Goal: Task Accomplishment & Management: Complete application form

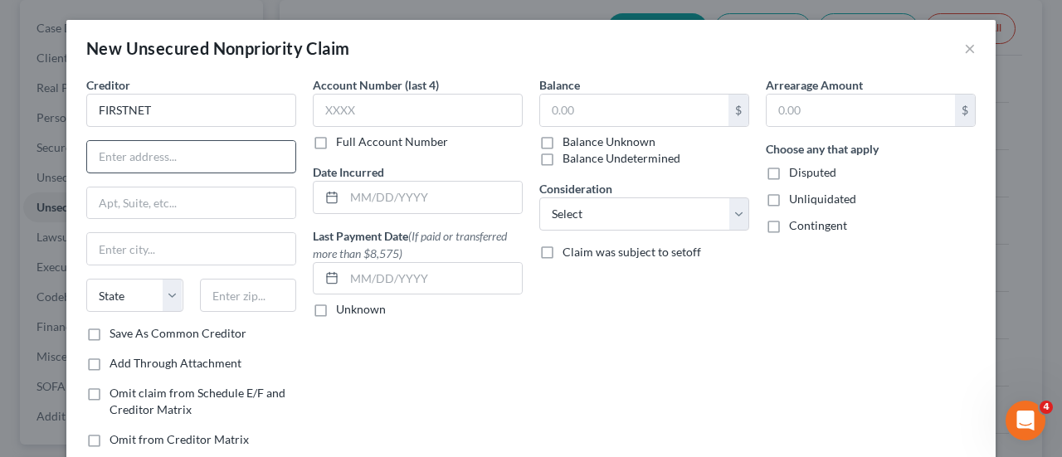
click at [157, 168] on input "text" at bounding box center [191, 157] width 208 height 32
click at [385, 112] on input "text" at bounding box center [418, 110] width 210 height 33
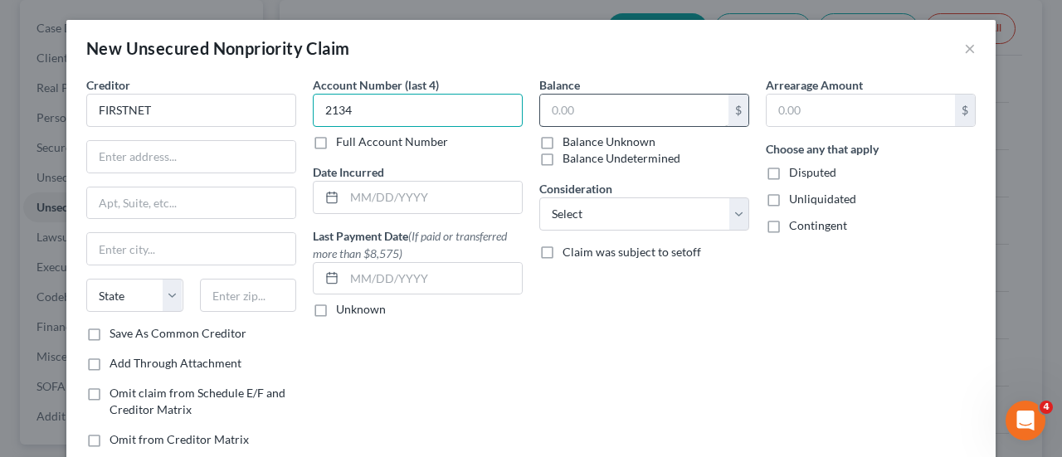
type input "2134"
click at [581, 97] on input "text" at bounding box center [634, 111] width 188 height 32
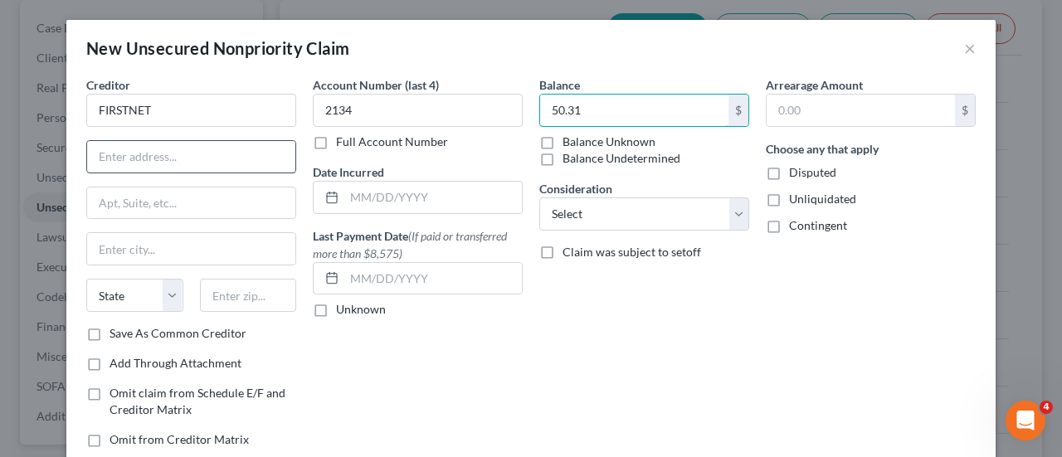
type input "50.31"
click at [121, 159] on input "text" at bounding box center [191, 157] width 208 height 32
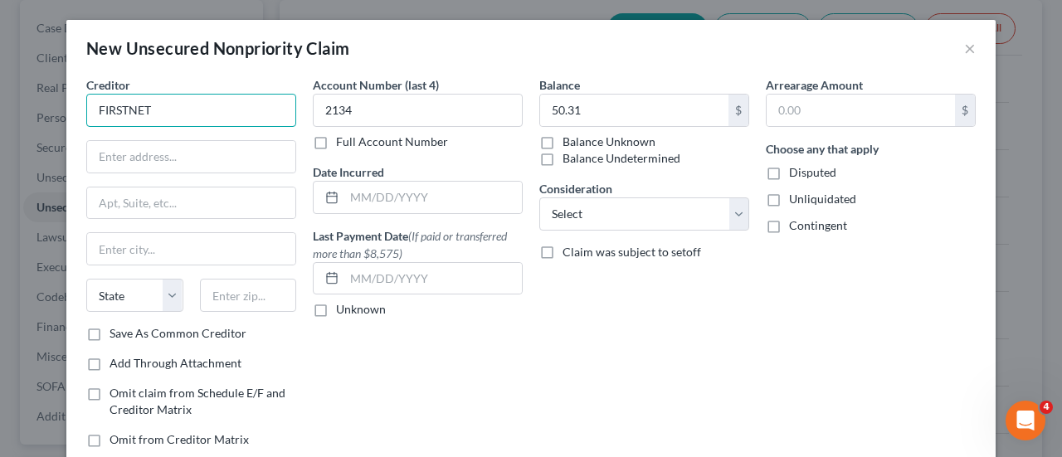
click at [87, 105] on input "FIRSTNET" at bounding box center [191, 110] width 210 height 33
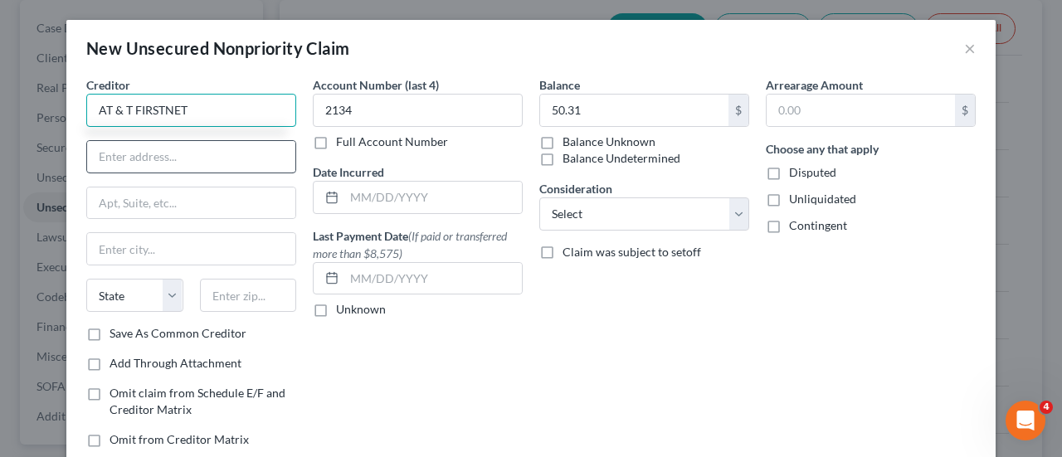
type input "AT & T FIRSTNET"
click at [152, 152] on input "text" at bounding box center [191, 157] width 208 height 32
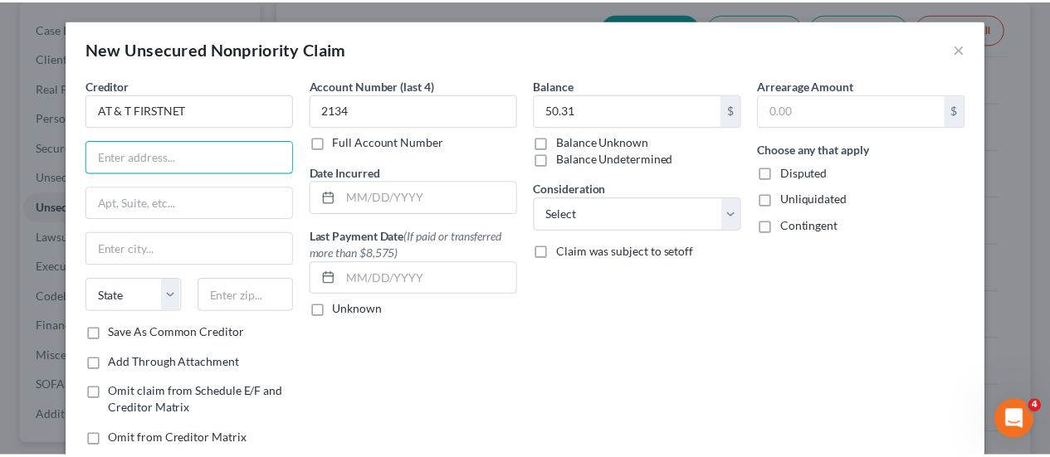
scroll to position [105, 0]
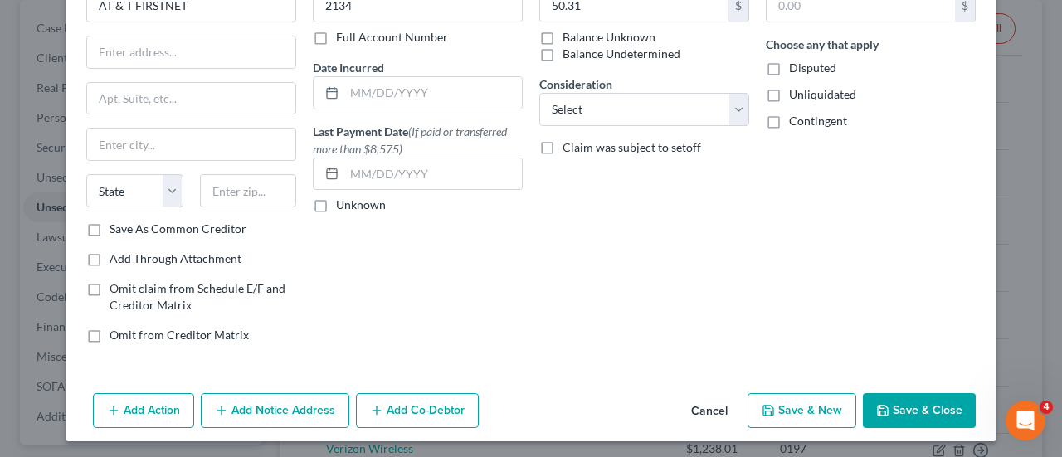
click at [711, 404] on button "Cancel" at bounding box center [709, 411] width 63 height 33
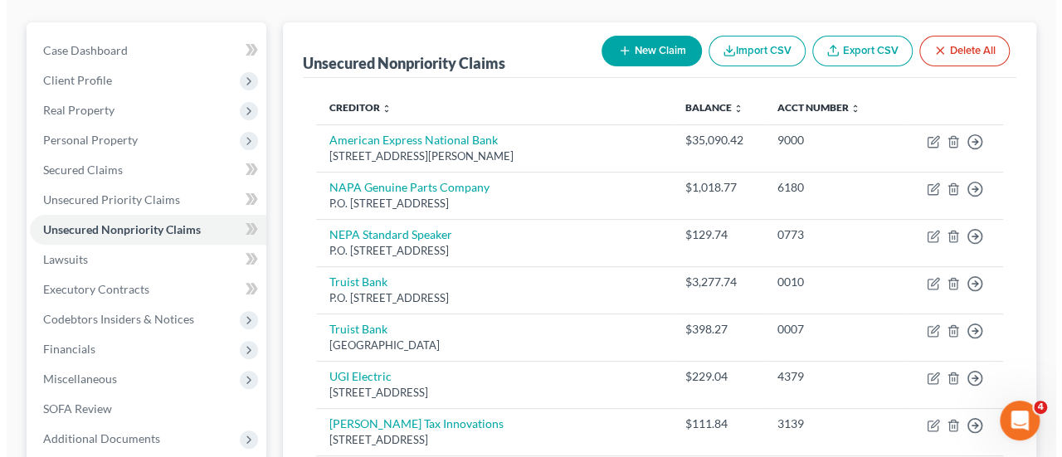
scroll to position [139, 0]
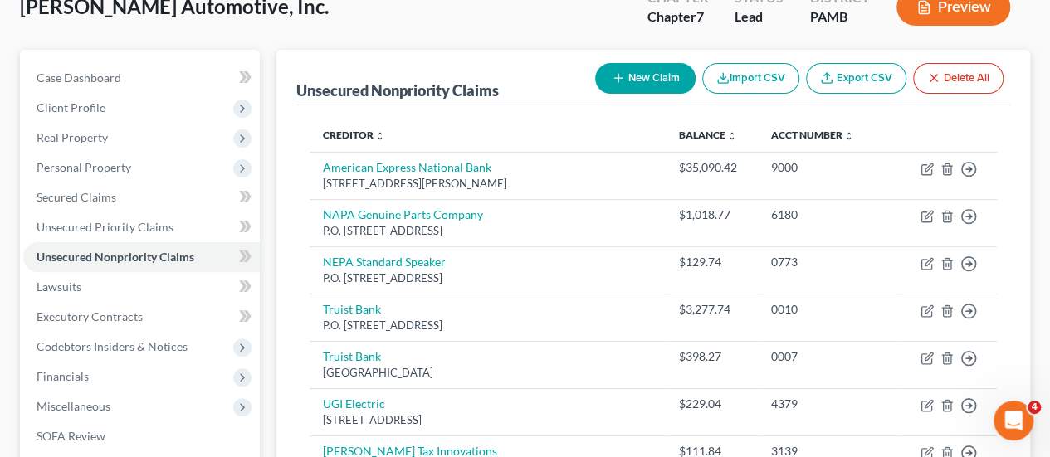
click at [629, 63] on button "New Claim" at bounding box center [645, 78] width 100 height 31
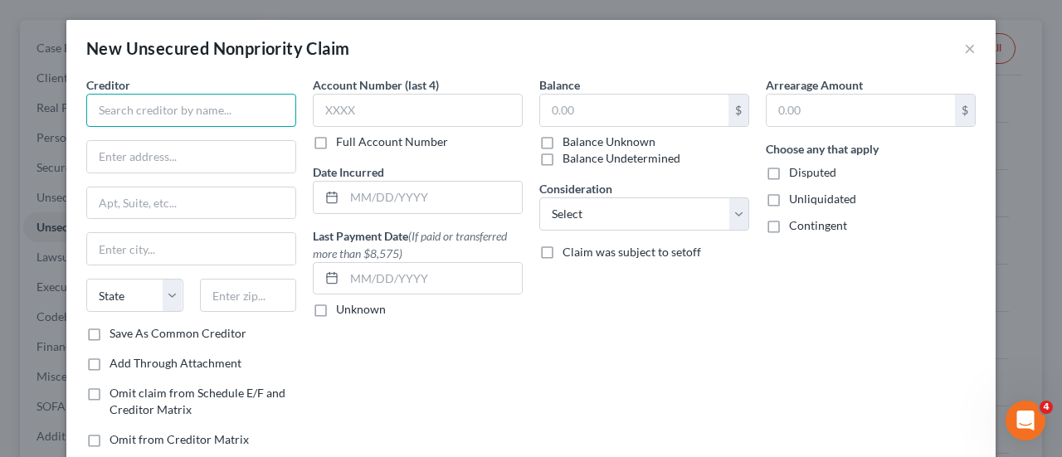
click at [239, 117] on input "text" at bounding box center [191, 110] width 210 height 33
click at [239, 117] on input "FI" at bounding box center [191, 110] width 210 height 33
click at [175, 112] on input "FIRSTNET AT& T" at bounding box center [191, 110] width 210 height 33
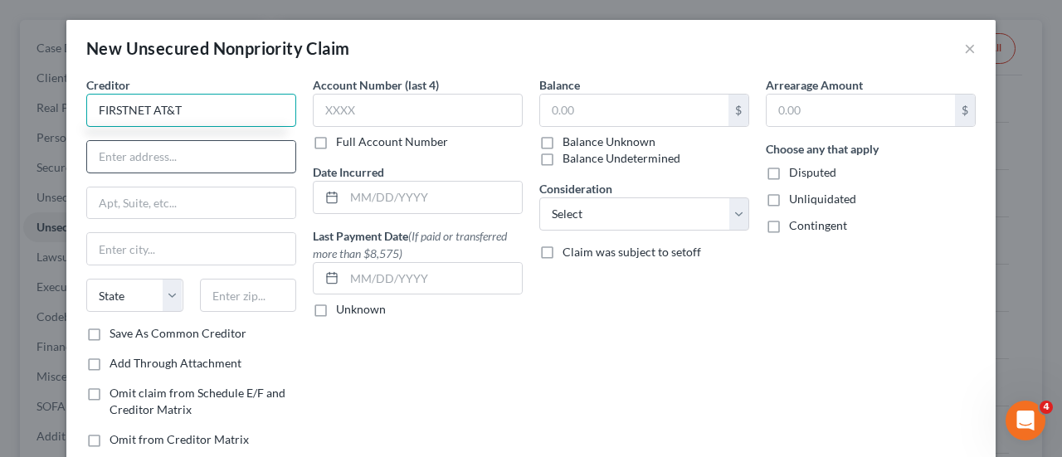
type input "FIRSTNET AT&T"
click at [188, 150] on input "text" at bounding box center [191, 157] width 208 height 32
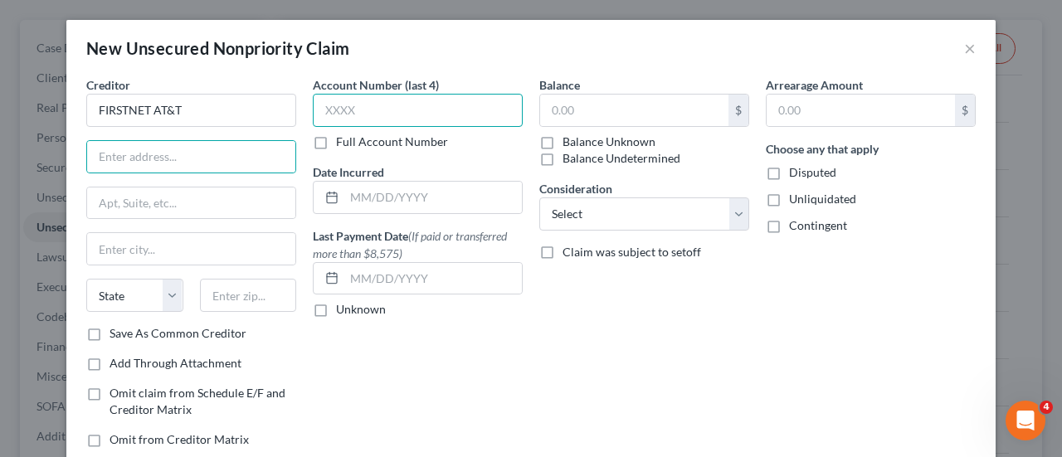
click at [328, 120] on input "text" at bounding box center [418, 110] width 210 height 33
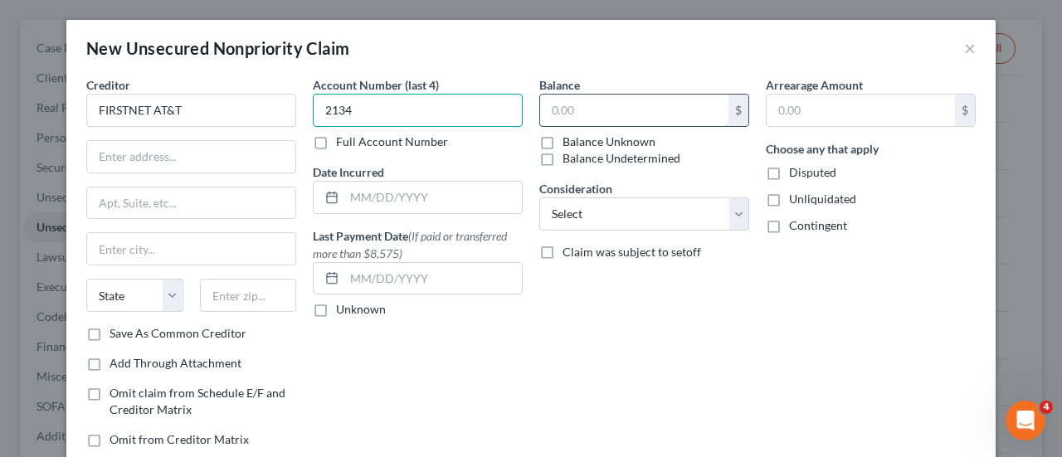
type input "2134"
click at [548, 114] on input "text" at bounding box center [634, 111] width 188 height 32
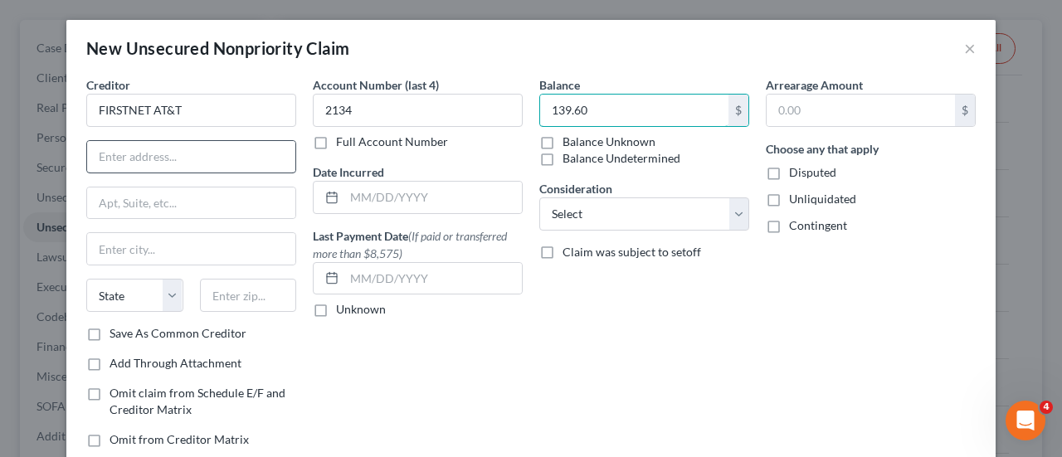
type input "139.60"
click at [162, 156] on input "text" at bounding box center [191, 157] width 208 height 32
paste input "AT&T Bankruptcy Center, [STREET_ADDRESS]"
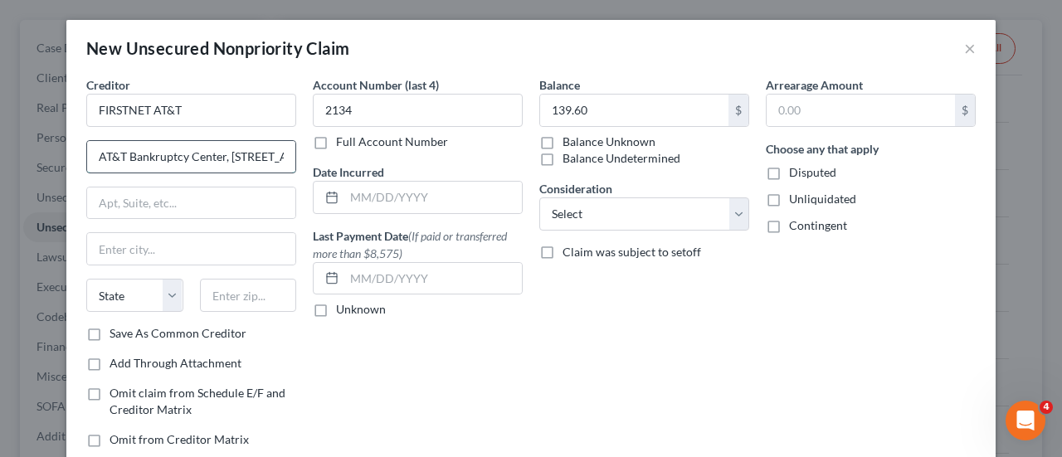
scroll to position [0, 210]
drag, startPoint x: 282, startPoint y: 151, endPoint x: 247, endPoint y: 157, distance: 36.2
click at [247, 157] on input "AT&T Bankruptcy Center, [STREET_ADDRESS]" at bounding box center [191, 157] width 208 height 32
type input "AT&T Bankruptcy Center, [STREET_ADDRESS]"
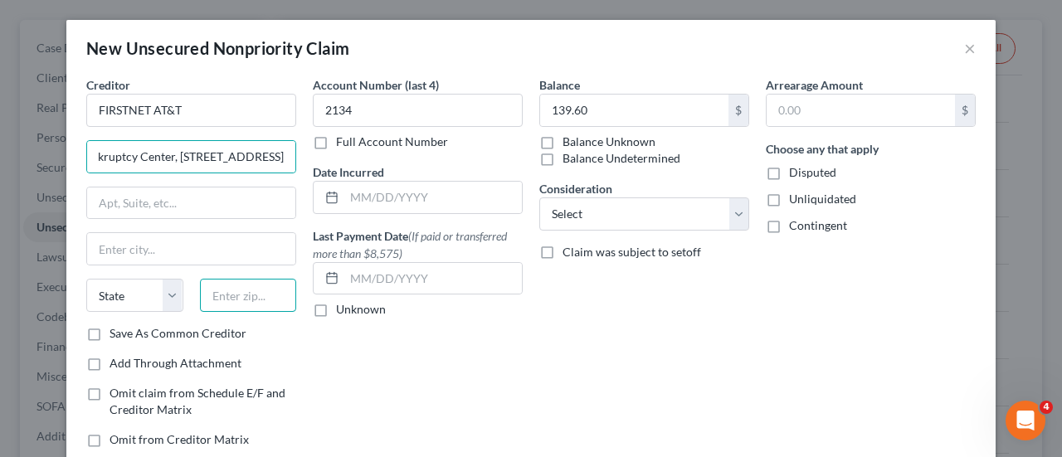
click at [257, 290] on input "text" at bounding box center [248, 295] width 97 height 33
paste input "75082"
type input "75082"
click at [276, 156] on input "AT&T Bankruptcy Center, [STREET_ADDRESS]" at bounding box center [191, 157] width 208 height 32
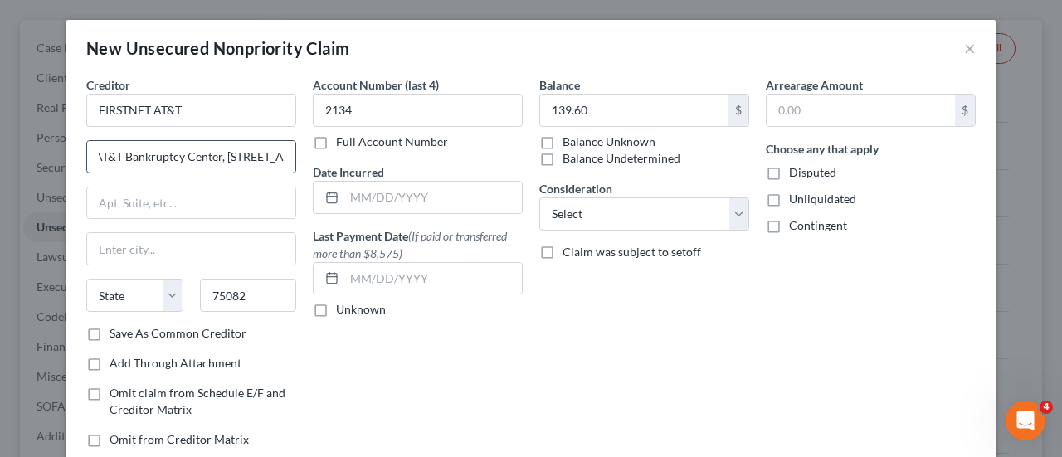
type input "[PERSON_NAME]"
select select "45"
drag, startPoint x: 276, startPoint y: 156, endPoint x: 260, endPoint y: 156, distance: 15.8
click at [260, 156] on input "AT&T Bankruptcy Center, [STREET_ADDRESS]" at bounding box center [191, 157] width 208 height 32
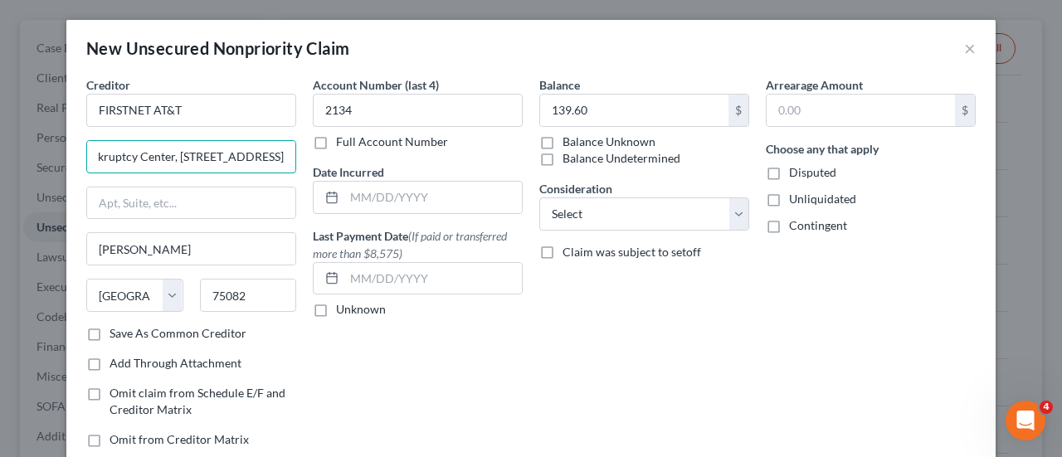
scroll to position [0, 100]
drag, startPoint x: 277, startPoint y: 157, endPoint x: 224, endPoint y: 161, distance: 53.3
click at [224, 161] on input "AT&T Bankruptcy Center, [STREET_ADDRESS]" at bounding box center [191, 157] width 208 height 32
drag, startPoint x: 224, startPoint y: 161, endPoint x: 212, endPoint y: 159, distance: 11.9
click at [212, 159] on input "AT&T Bankruptcy Center, [STREET_ADDRESS]" at bounding box center [191, 157] width 208 height 32
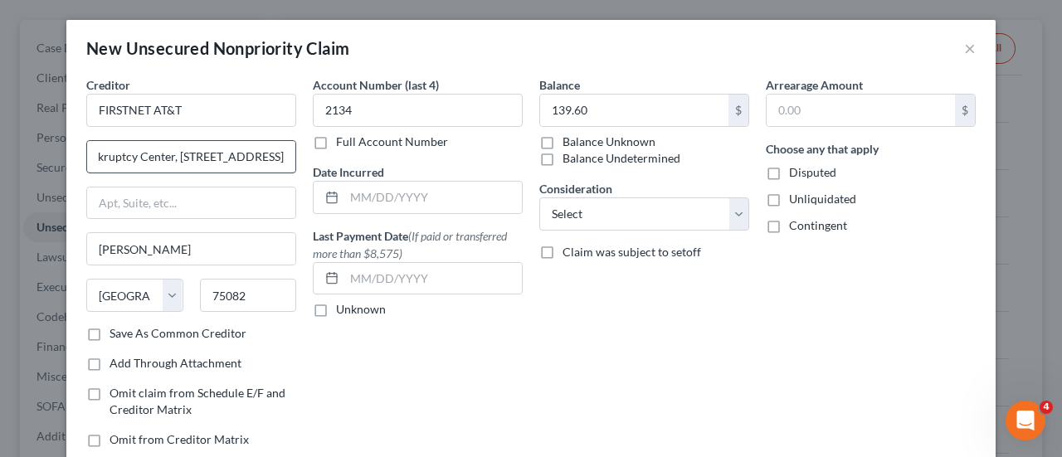
click at [276, 154] on input "AT&T Bankruptcy Center, [STREET_ADDRESS]" at bounding box center [191, 157] width 208 height 32
drag, startPoint x: 276, startPoint y: 154, endPoint x: 228, endPoint y: 159, distance: 47.6
click at [228, 159] on input "AT&T Bankruptcy Center, [STREET_ADDRESS]" at bounding box center [191, 157] width 208 height 32
type input "AT&T Bankruptcy Center, [STREET_ADDRESS],"
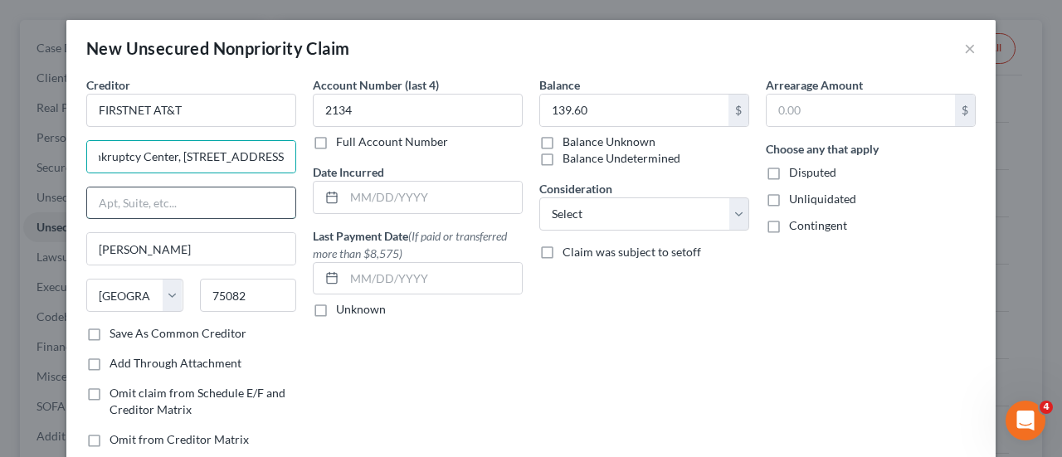
click at [173, 203] on input "text" at bounding box center [191, 204] width 208 height 32
paste input "7th Floor"
type input "7th Floor"
click at [274, 152] on input "AT&T Bankruptcy Center, [STREET_ADDRESS]," at bounding box center [191, 157] width 208 height 32
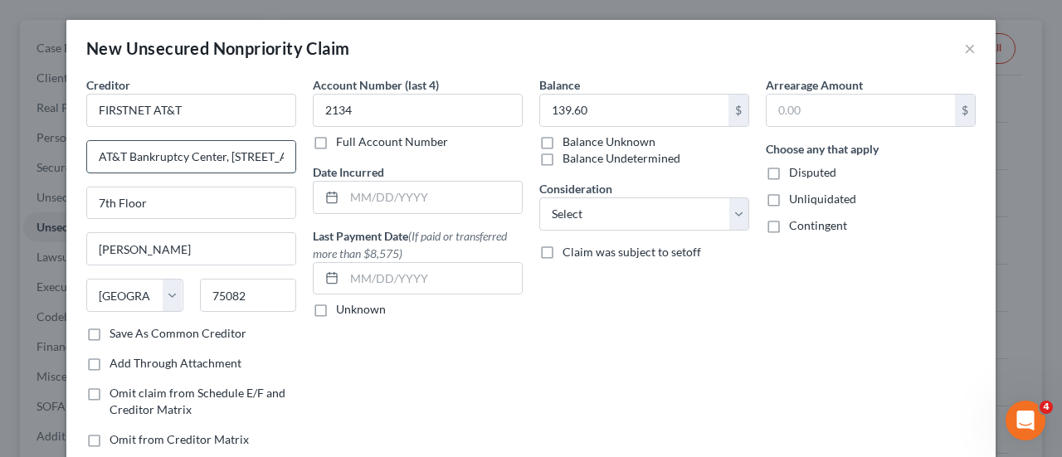
drag, startPoint x: 221, startPoint y: 159, endPoint x: 84, endPoint y: 168, distance: 137.3
click at [87, 168] on input "AT&T Bankruptcy Center, [STREET_ADDRESS]," at bounding box center [191, 157] width 208 height 32
type input "AT&T Bankruptcy Center, [STREET_ADDRESS],"
click at [229, 100] on input "FIRSTNET AT&T" at bounding box center [191, 110] width 210 height 33
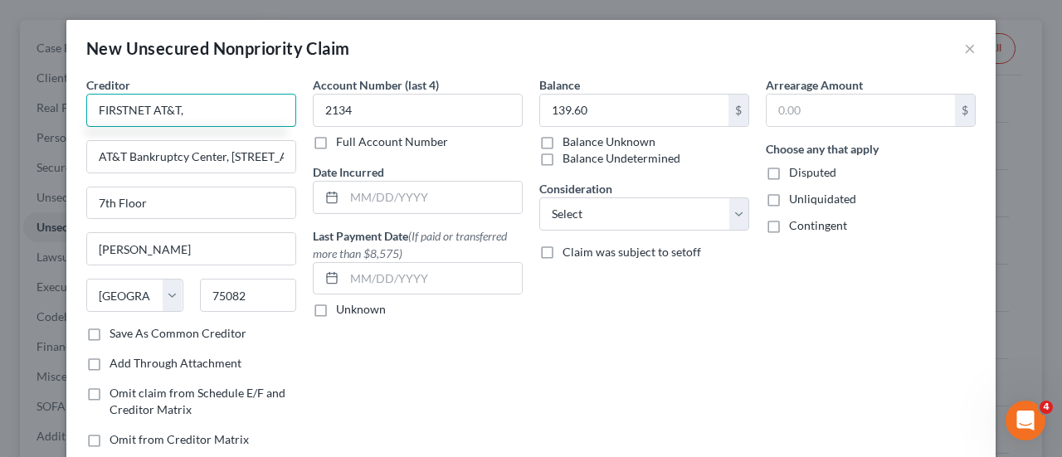
paste input "AT&T Bankruptcy Center,"
type input "FIRSTNET AT&T, [GEOGRAPHIC_DATA]"
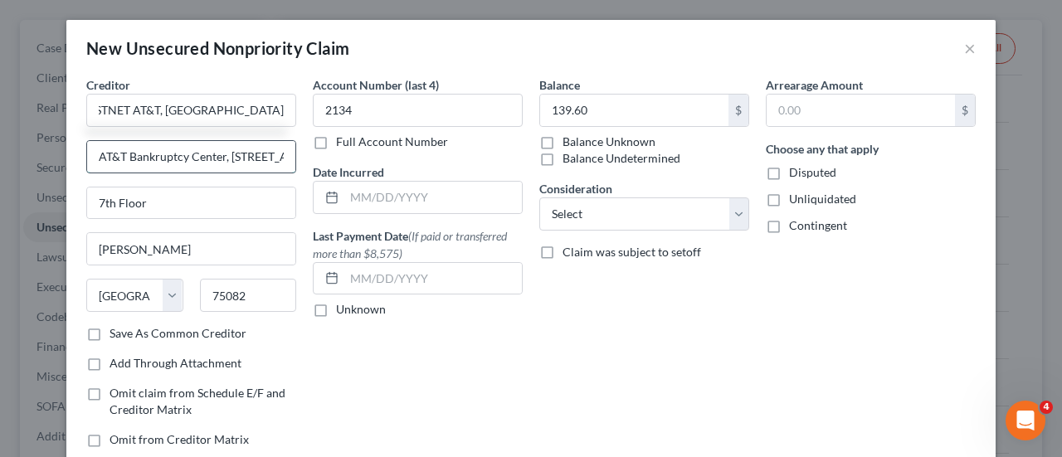
scroll to position [0, 0]
drag, startPoint x: 224, startPoint y: 155, endPoint x: 66, endPoint y: 155, distance: 158.5
click at [66, 155] on div "Creditor * FIRSTNET AT&T, AT&T Bankruptcy Center [GEOGRAPHIC_DATA], [STREET_ADD…" at bounding box center [531, 283] width 930 height 415
click at [216, 157] on input "[STREET_ADDRESS]," at bounding box center [191, 157] width 208 height 32
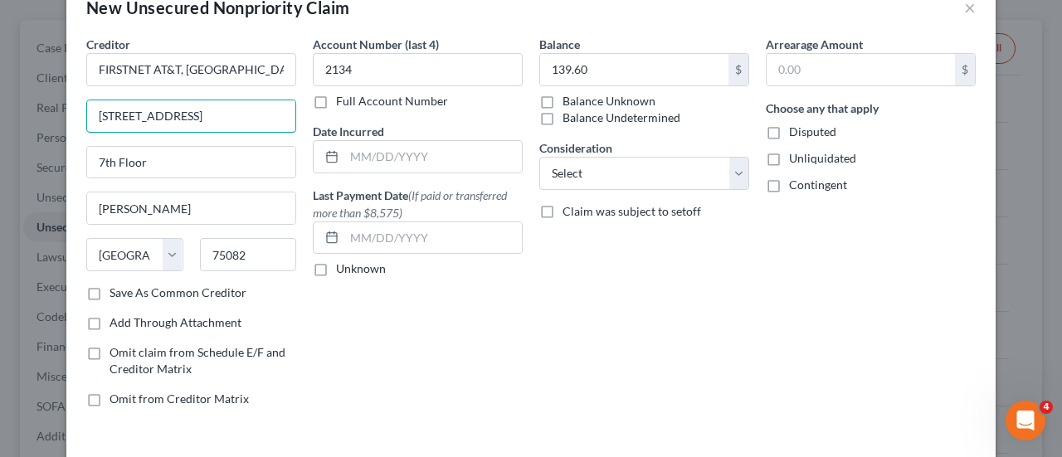
scroll to position [105, 0]
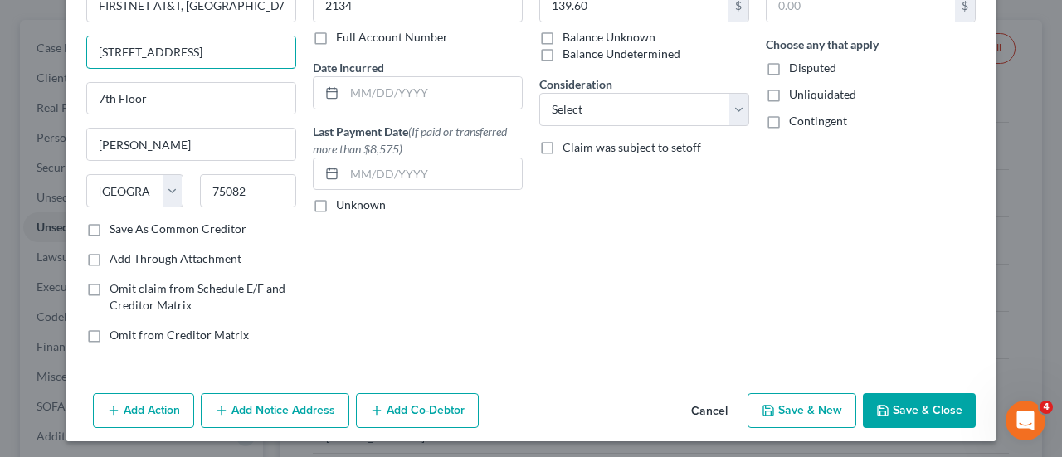
type input "[STREET_ADDRESS]"
click at [806, 406] on button "Save & New" at bounding box center [802, 410] width 109 height 35
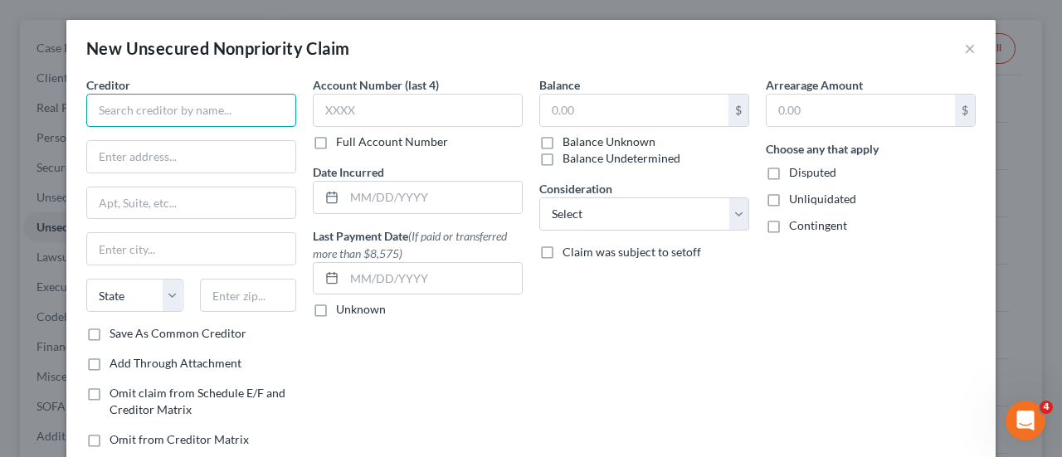
click at [168, 115] on input "text" at bounding box center [191, 110] width 210 height 33
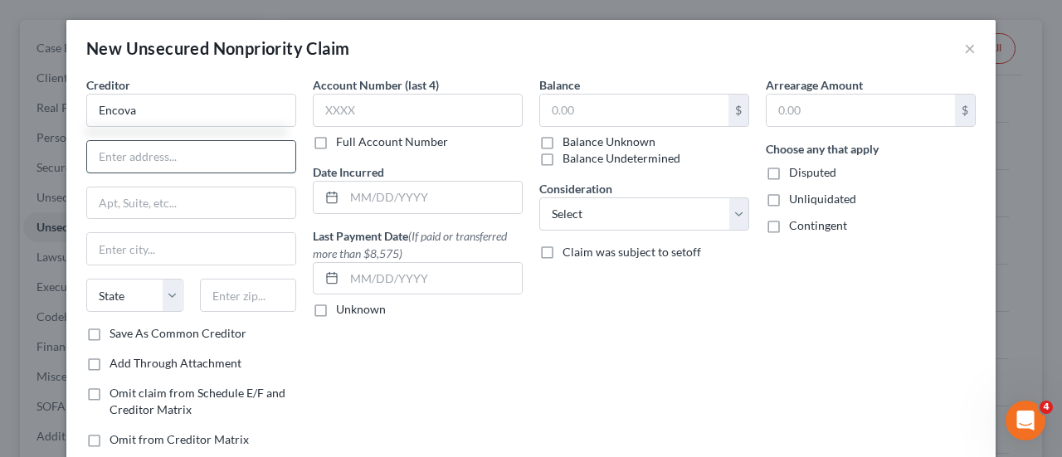
click at [124, 150] on input "text" at bounding box center [191, 157] width 208 height 32
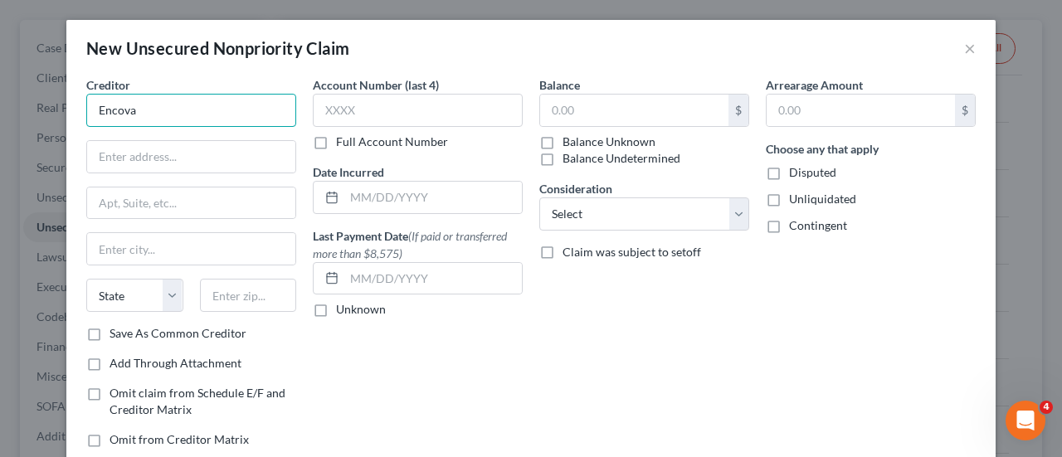
click at [195, 114] on input "Encova" at bounding box center [191, 110] width 210 height 33
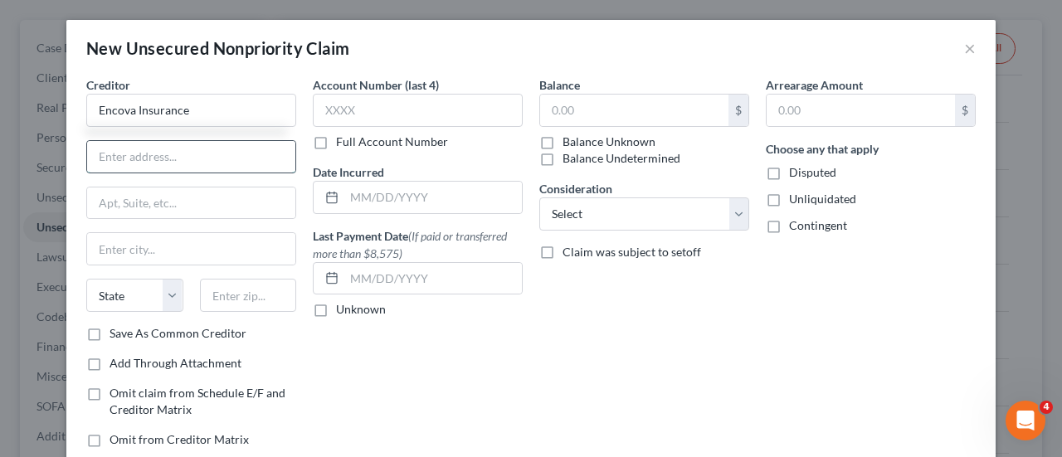
click at [166, 155] on input "text" at bounding box center [191, 157] width 208 height 32
type input "Encova Insurance"
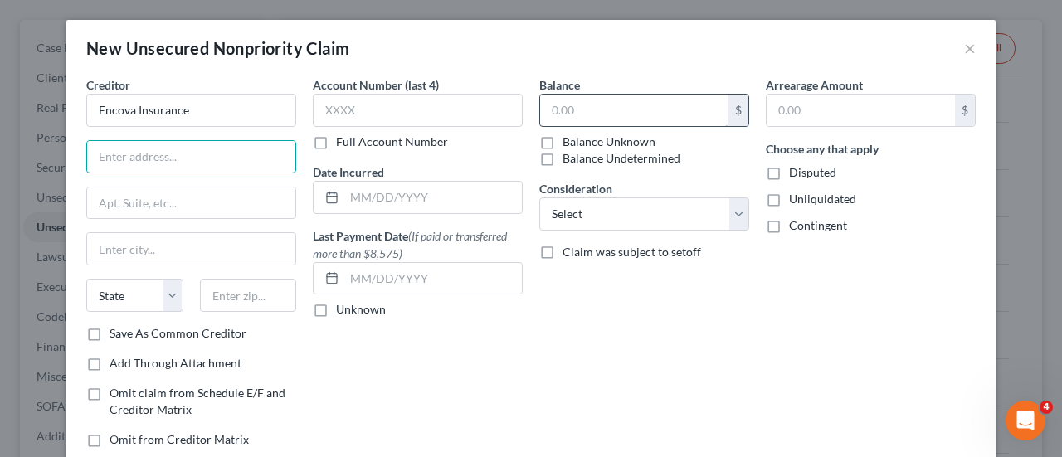
drag, startPoint x: 166, startPoint y: 155, endPoint x: 627, endPoint y: 109, distance: 463.8
click at [627, 109] on div "Creditor * Encova Insurance State [US_STATE] AK AR AZ CA CO [GEOGRAPHIC_DATA] D…" at bounding box center [531, 268] width 906 height 385
drag, startPoint x: 627, startPoint y: 109, endPoint x: 585, endPoint y: 112, distance: 42.5
click at [585, 112] on input "text" at bounding box center [634, 111] width 188 height 32
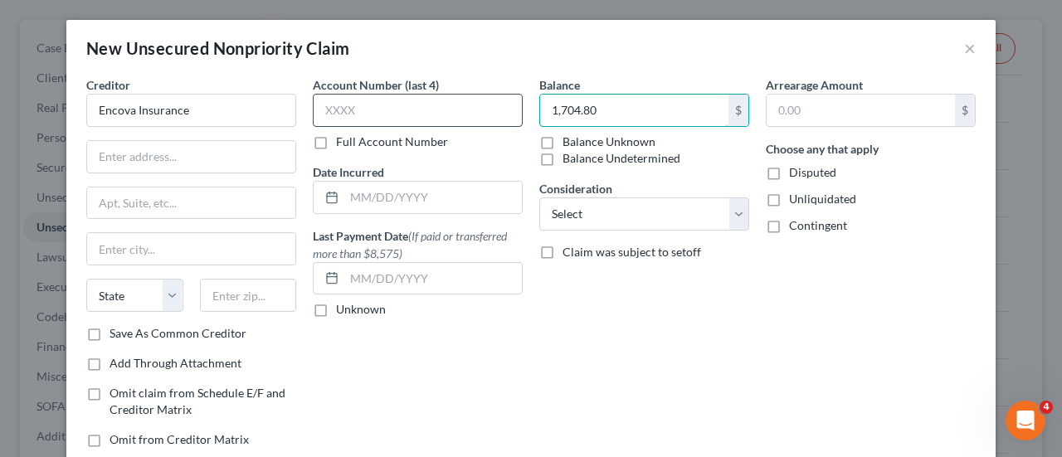
type input "1,704.80"
click at [372, 103] on input "text" at bounding box center [418, 110] width 210 height 33
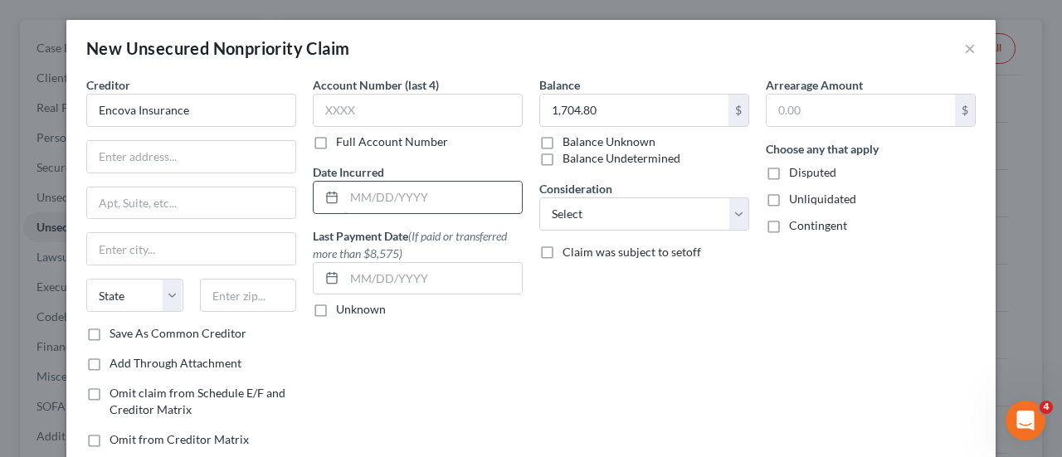
click at [371, 201] on input "text" at bounding box center [433, 198] width 178 height 32
type input "[DATE]"
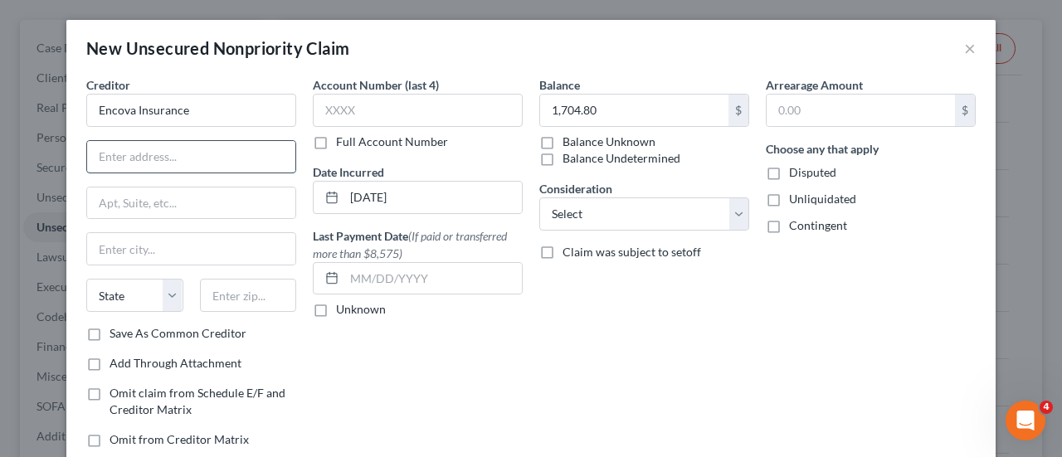
click at [135, 155] on input "text" at bounding box center [191, 157] width 208 height 32
click at [168, 153] on input "PO Box 11286" at bounding box center [191, 157] width 208 height 32
type input "PO Box 11285"
click at [136, 241] on input "text" at bounding box center [191, 249] width 208 height 32
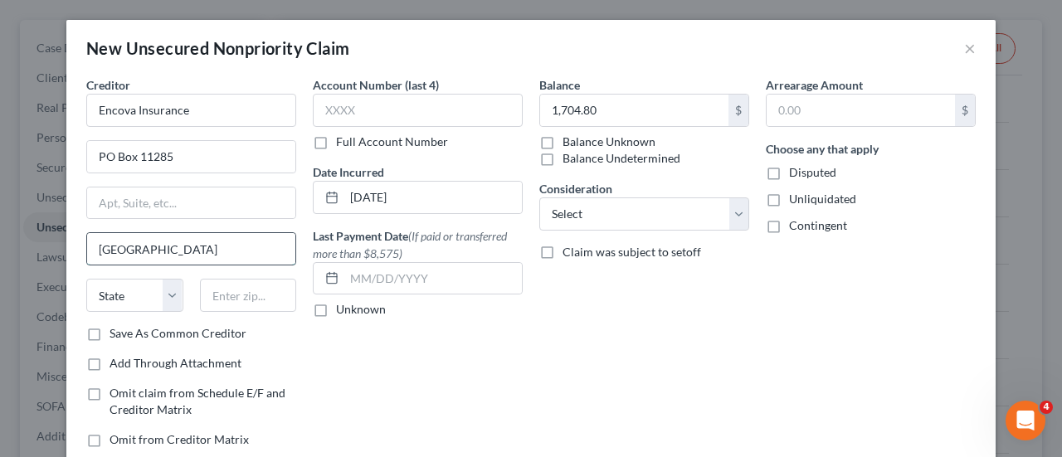
type input "[GEOGRAPHIC_DATA]"
select select "51"
click at [261, 288] on input "text" at bounding box center [248, 295] width 97 height 33
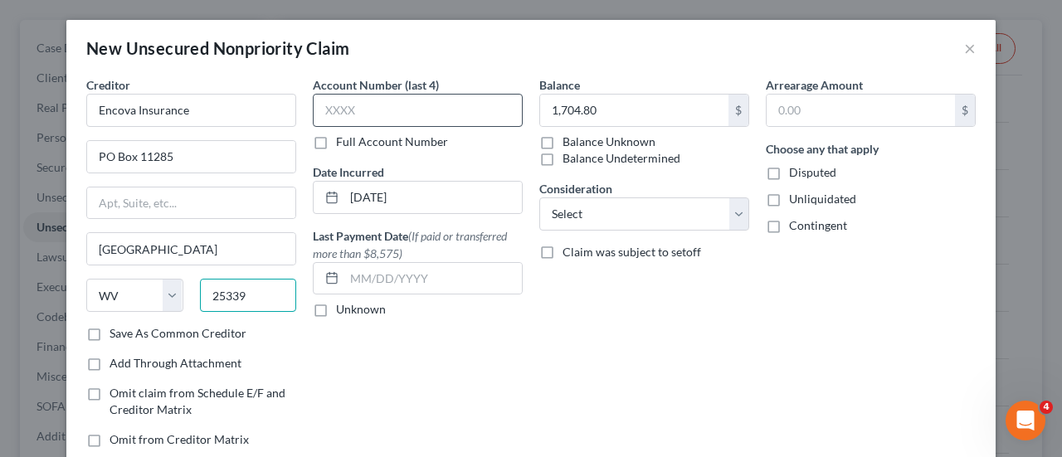
type input "25339"
click at [391, 104] on input "text" at bounding box center [418, 110] width 210 height 33
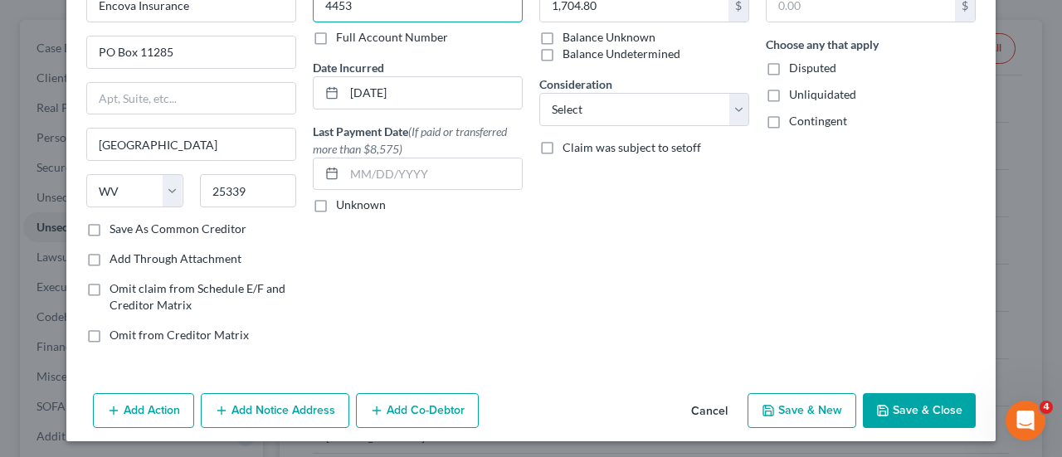
type input "4453"
click at [791, 414] on button "Save & New" at bounding box center [802, 410] width 109 height 35
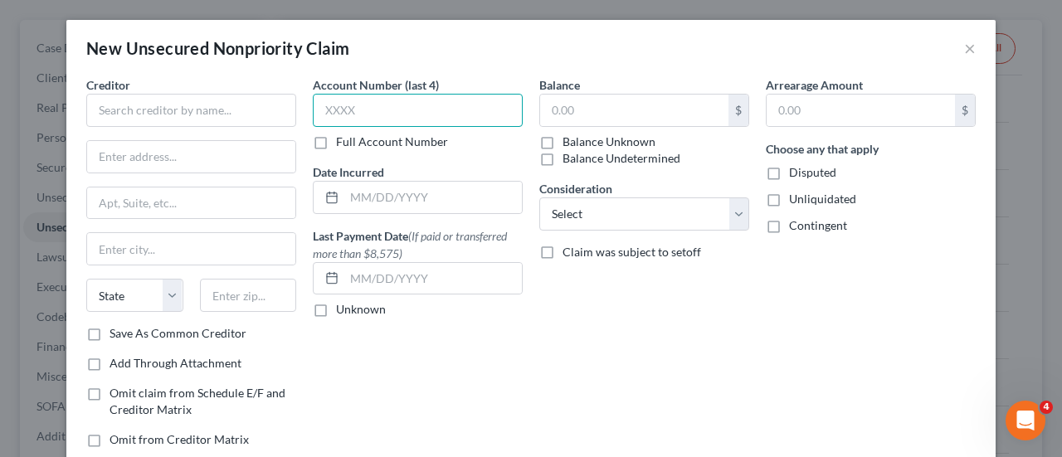
click at [378, 104] on input "text" at bounding box center [418, 110] width 210 height 33
type input "2586"
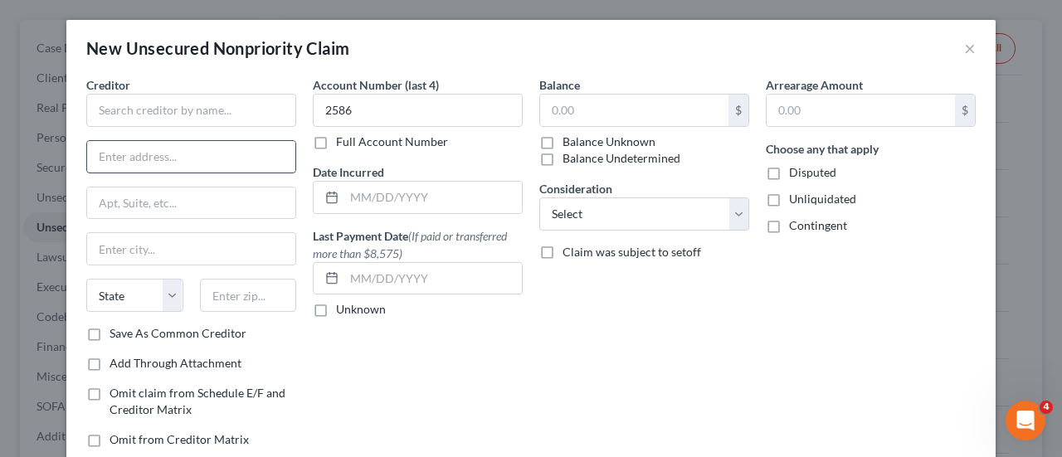
click at [178, 149] on input "text" at bounding box center [191, 157] width 208 height 32
type input "[STREET_ADDRESS]"
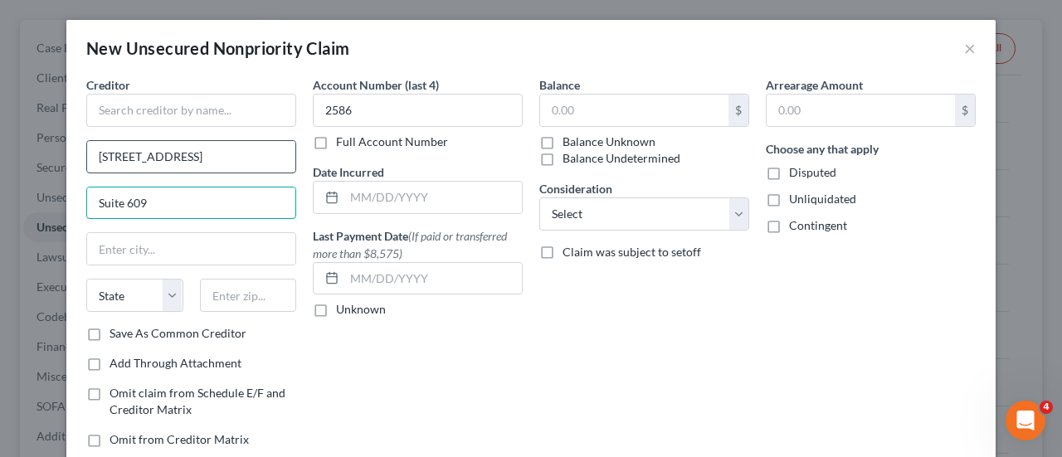
type input "Suite 609"
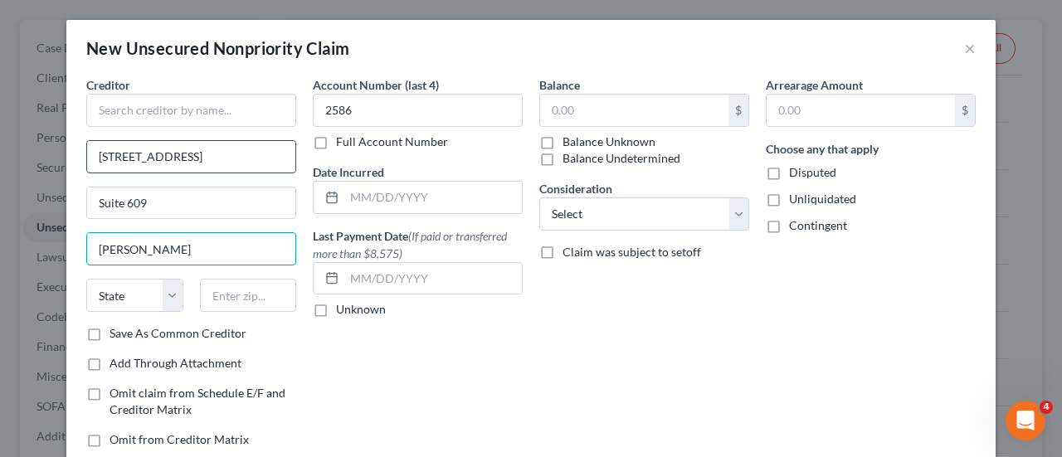
type input "[PERSON_NAME]"
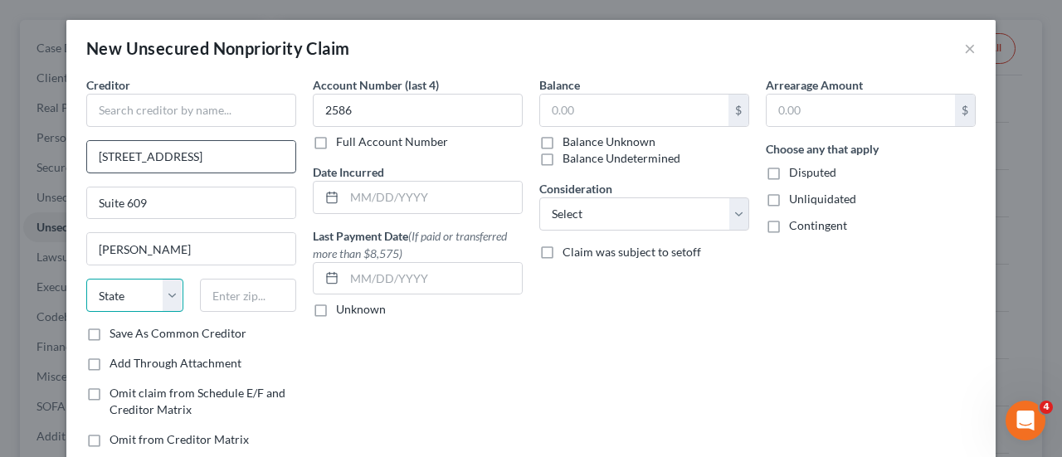
select select "39"
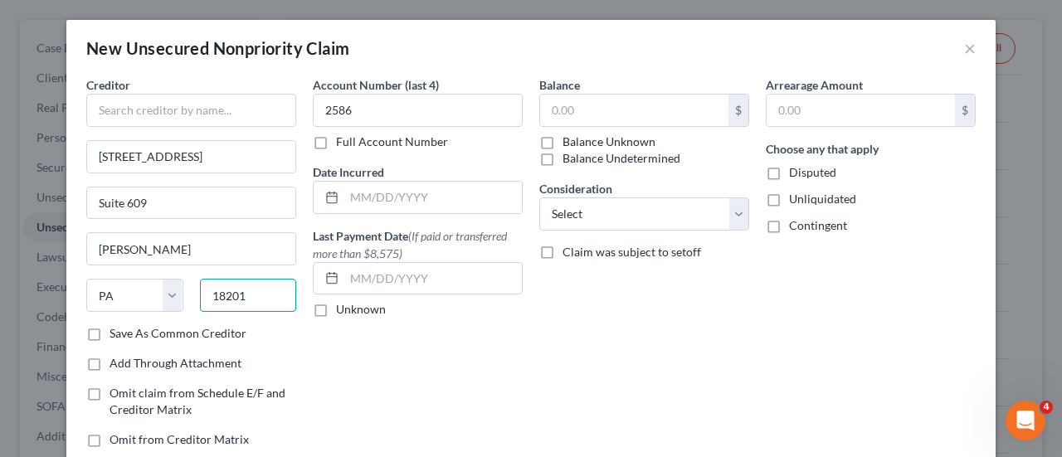
scroll to position [86, 0]
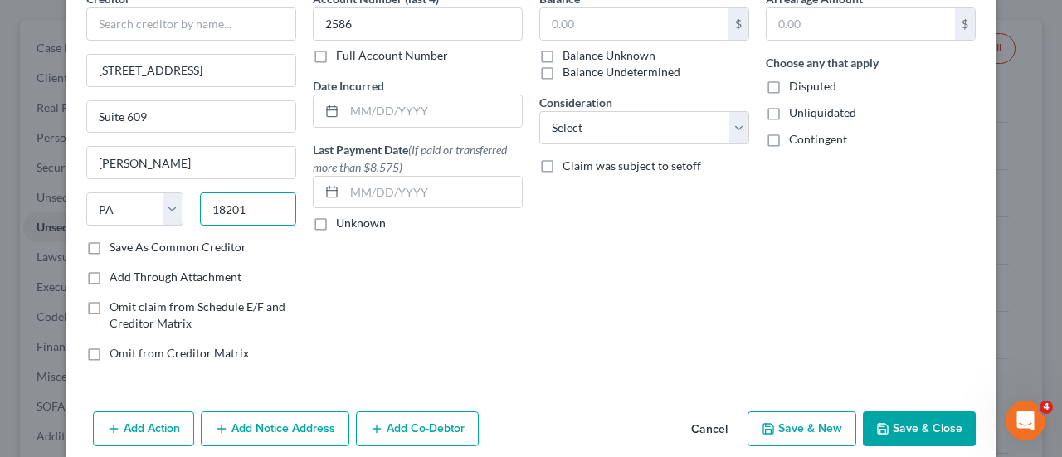
type input "18201"
click at [812, 426] on button "Save & New" at bounding box center [802, 429] width 109 height 35
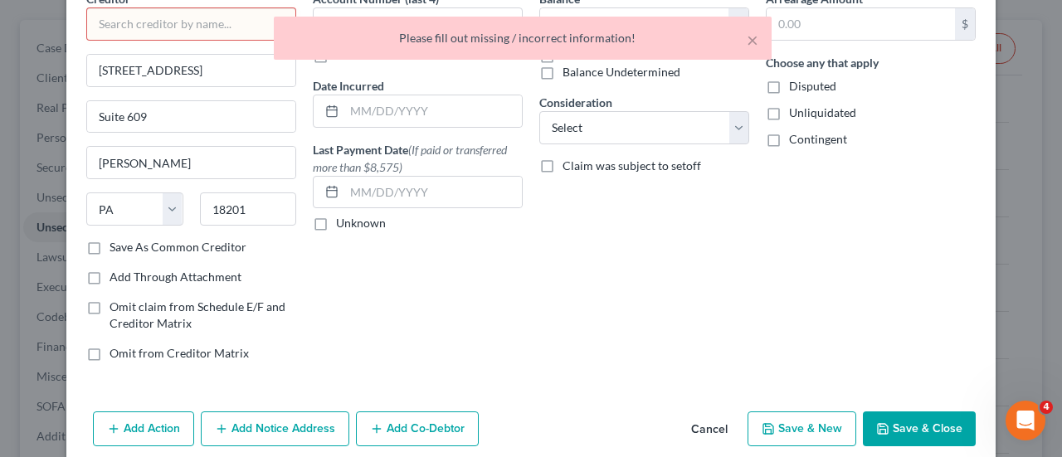
type input "Hazleton"
click at [833, 243] on div "Arrearage Amount $ Choose any that apply Disputed Unliquidated Contingent" at bounding box center [871, 182] width 227 height 385
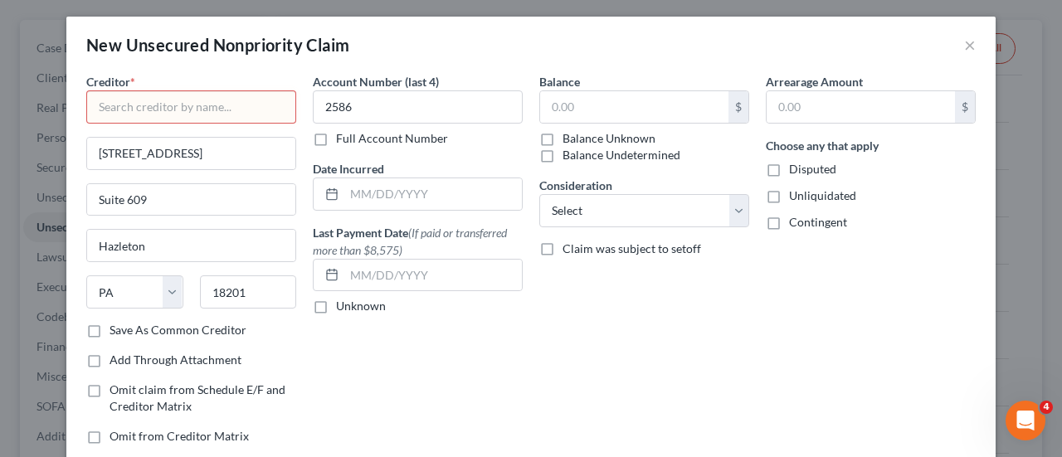
scroll to position [11, 0]
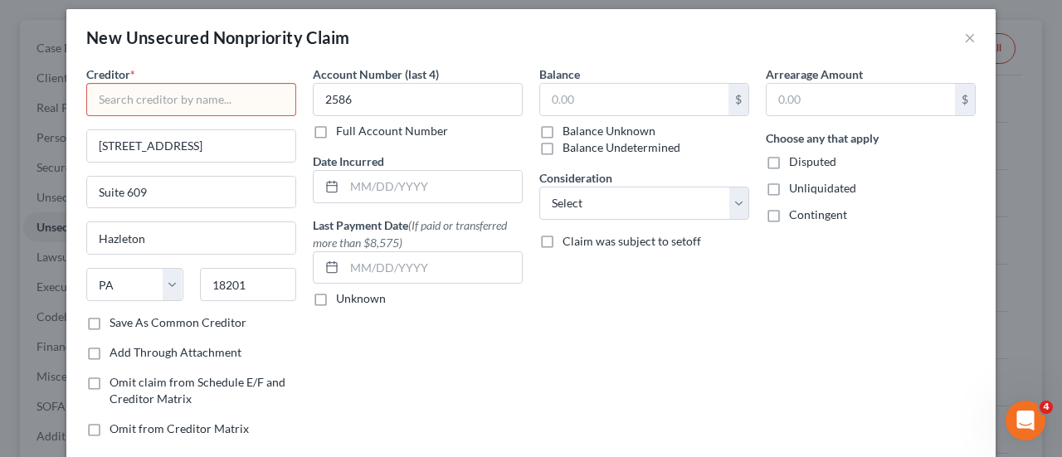
click at [168, 92] on input "text" at bounding box center [191, 99] width 210 height 33
click at [159, 99] on input "text" at bounding box center [191, 99] width 210 height 33
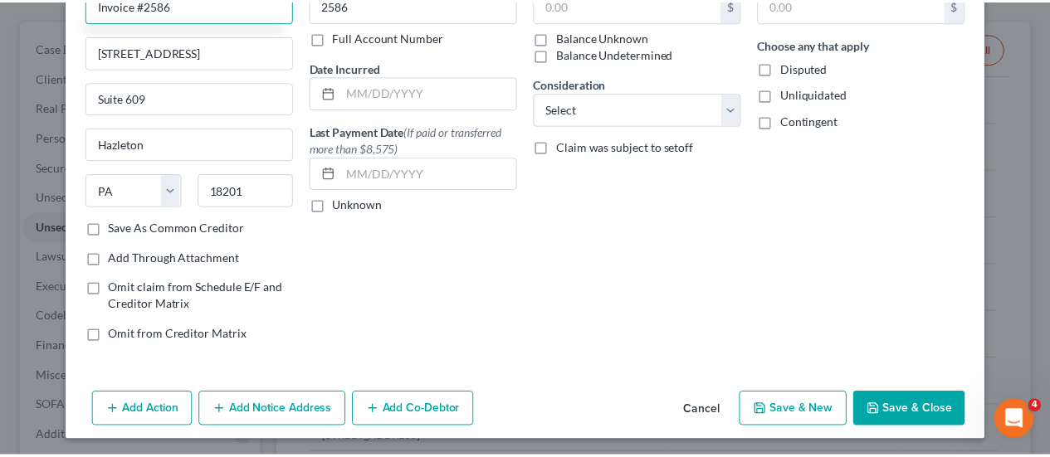
scroll to position [105, 0]
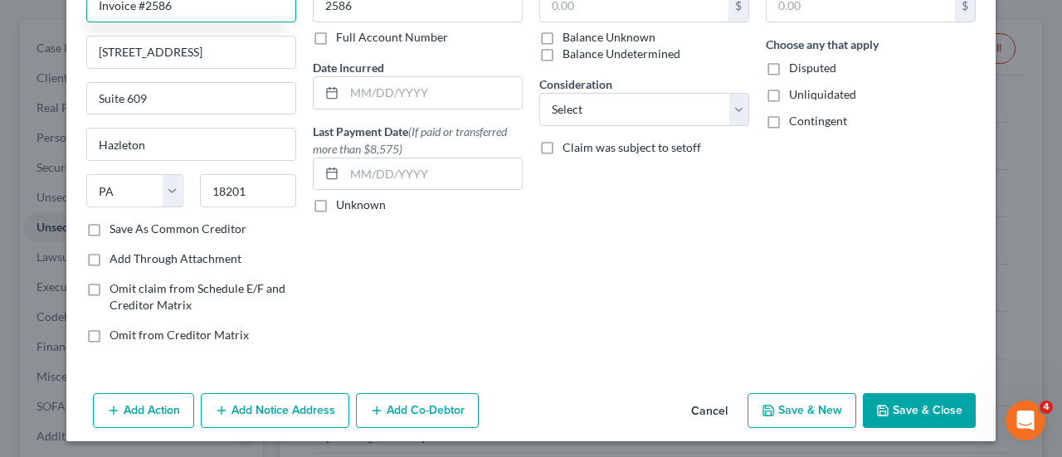
type input "Invoice #2586"
click at [886, 406] on button "Save & Close" at bounding box center [919, 410] width 113 height 35
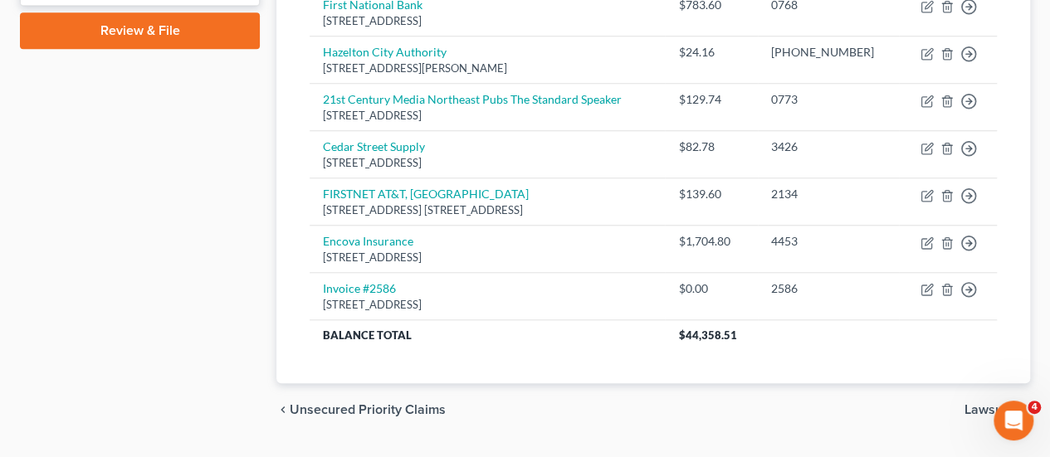
scroll to position [677, 0]
